Goal: Task Accomplishment & Management: Use online tool/utility

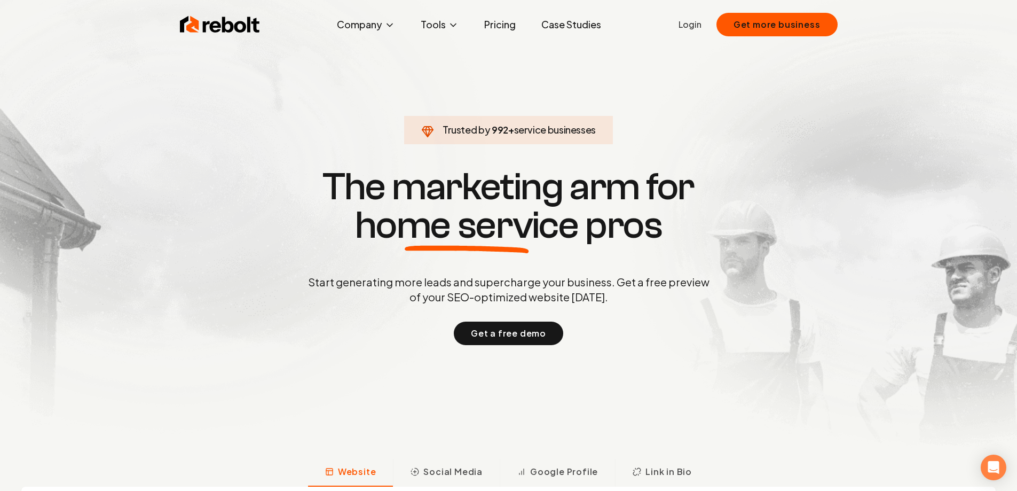
click at [692, 28] on link "Login" at bounding box center [690, 24] width 23 height 13
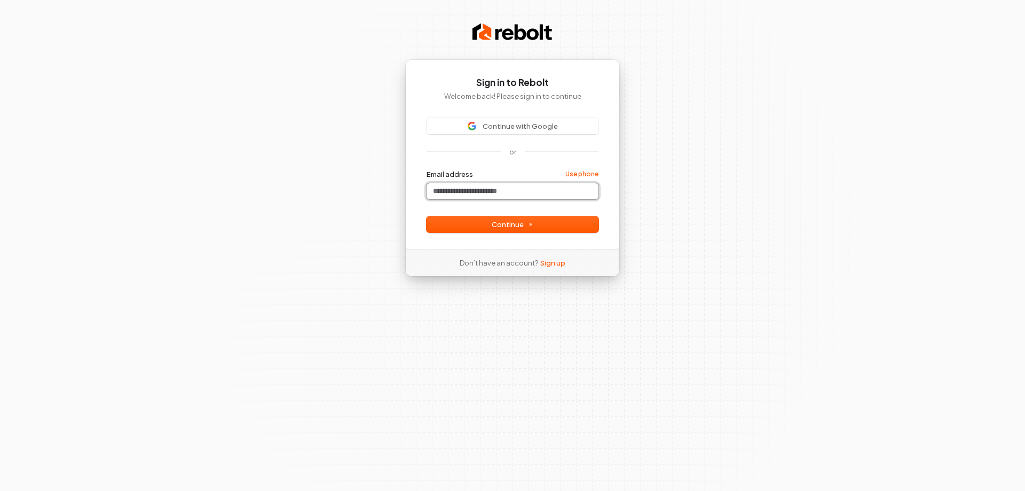
click at [499, 188] on input "Email address" at bounding box center [513, 191] width 172 height 16
click at [511, 220] on span "Continue" at bounding box center [513, 224] width 42 height 10
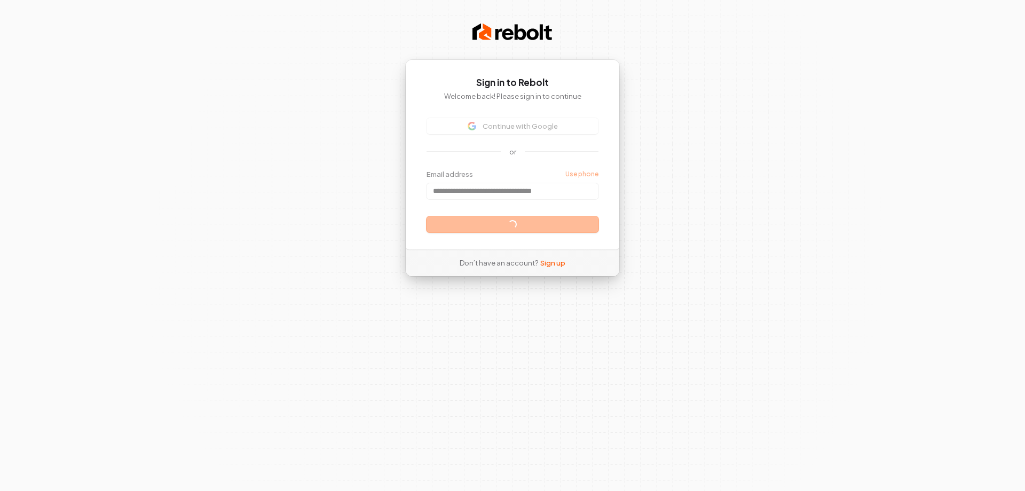
type input "**********"
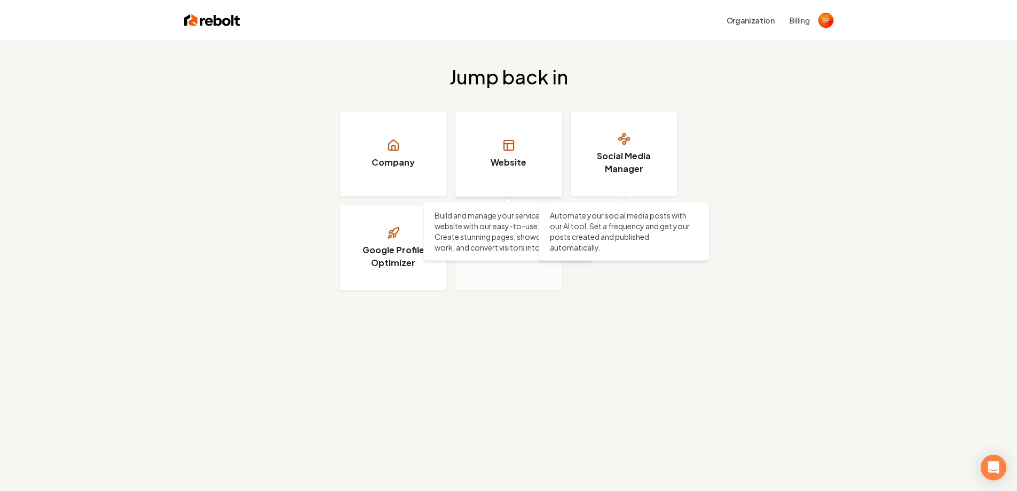
click at [527, 177] on link "Website" at bounding box center [509, 153] width 107 height 85
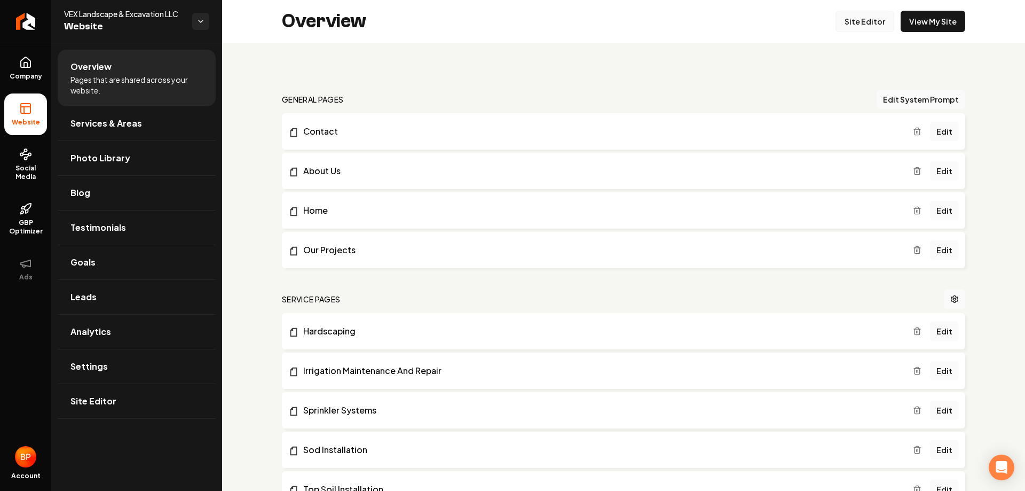
click at [861, 23] on link "Site Editor" at bounding box center [865, 21] width 59 height 21
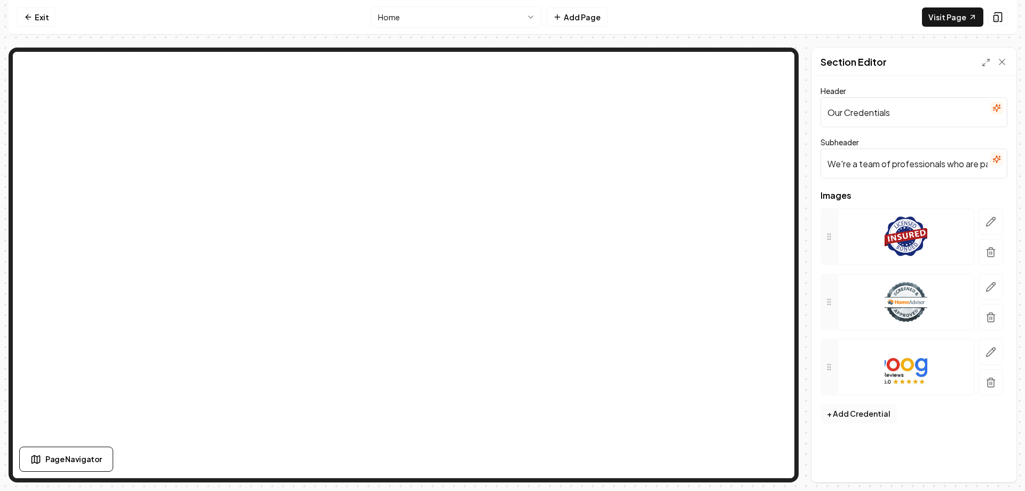
click at [861, 409] on button "+ Add Credential" at bounding box center [859, 413] width 76 height 19
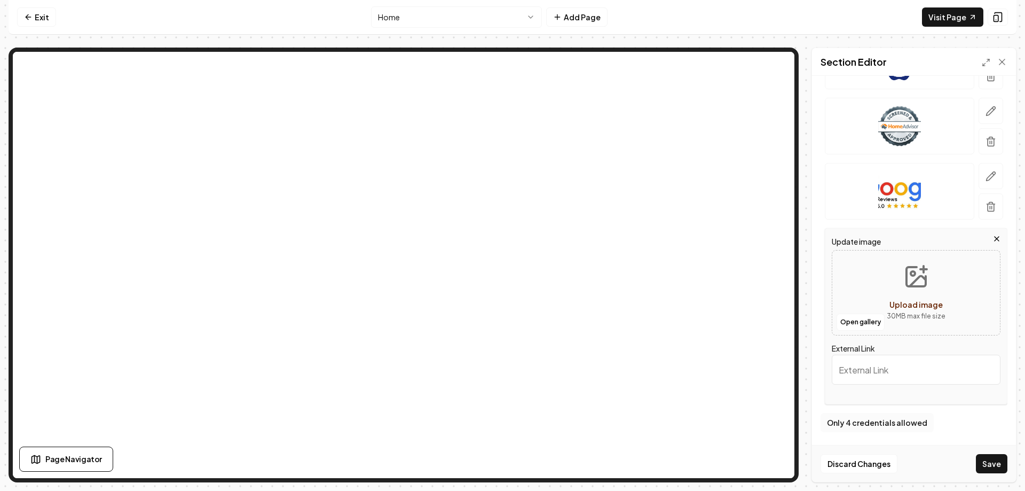
click at [896, 424] on button "Only 4 credentials allowed" at bounding box center [877, 422] width 113 height 19
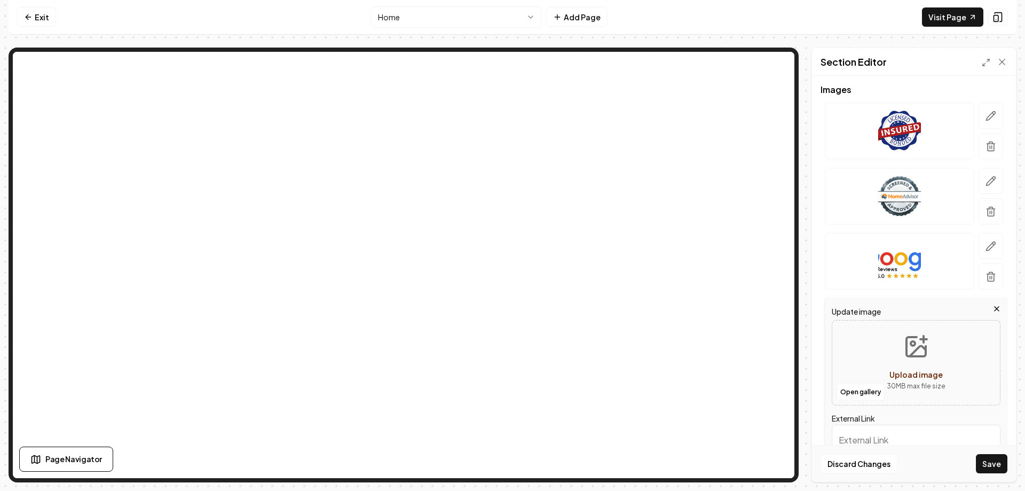
scroll to position [107, 0]
click at [906, 350] on icon "Upload image" at bounding box center [917, 346] width 26 height 26
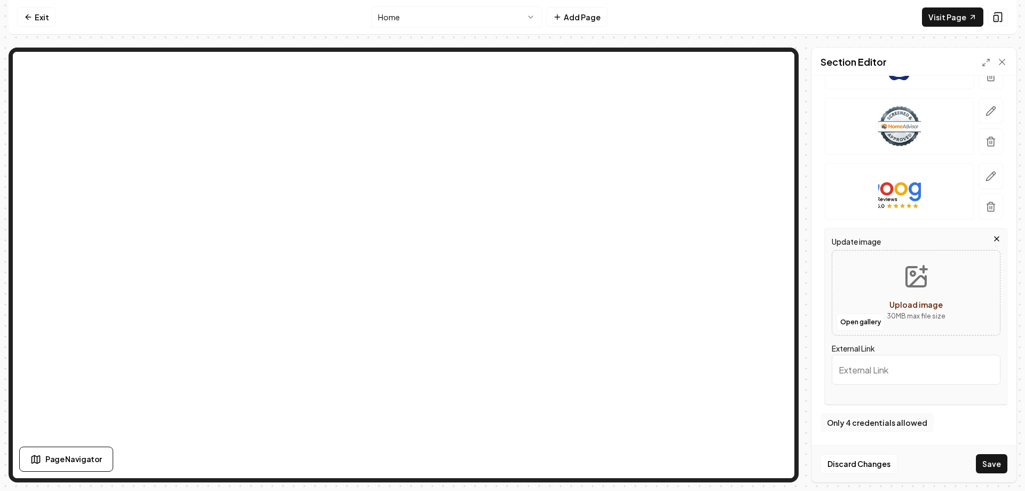
click at [910, 304] on span "Upload image" at bounding box center [916, 305] width 53 height 10
click at [896, 370] on input "External Link" at bounding box center [916, 370] width 169 height 30
click at [27, 7] on link "Exit" at bounding box center [36, 16] width 39 height 19
